Goal: Task Accomplishment & Management: Use online tool/utility

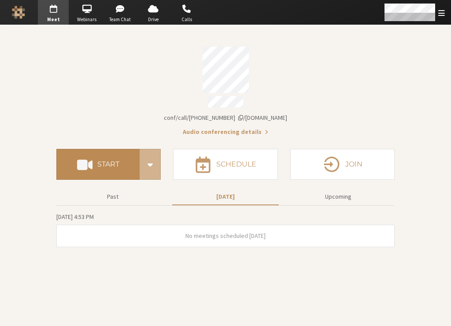
click at [124, 166] on button "Start" at bounding box center [97, 164] width 83 height 31
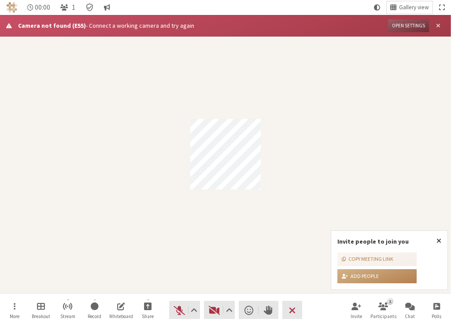
click at [439, 26] on span "Close alert" at bounding box center [438, 25] width 4 height 7
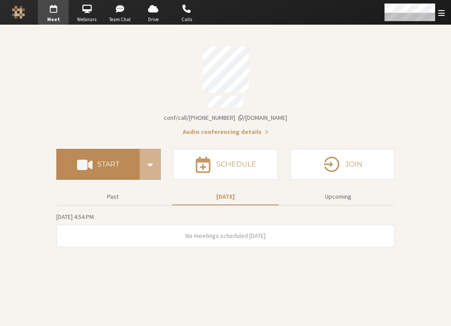
click at [109, 161] on h4 "Start" at bounding box center [108, 164] width 22 height 7
click at [114, 161] on h4 "Start" at bounding box center [108, 164] width 22 height 7
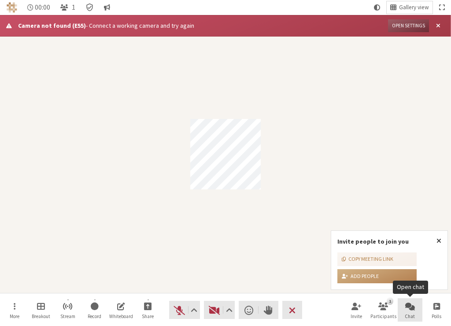
click at [407, 305] on span "Open chat" at bounding box center [410, 306] width 10 height 10
